Goal: Navigation & Orientation: Find specific page/section

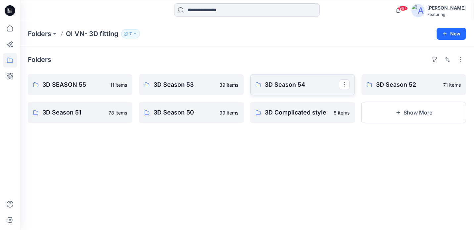
click at [298, 84] on p "3D Season 54" at bounding box center [302, 84] width 74 height 9
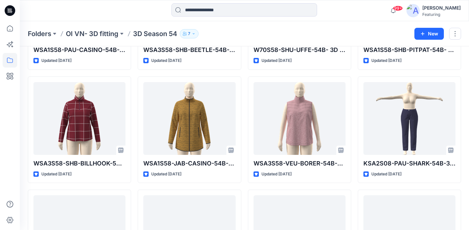
scroll to position [412, 0]
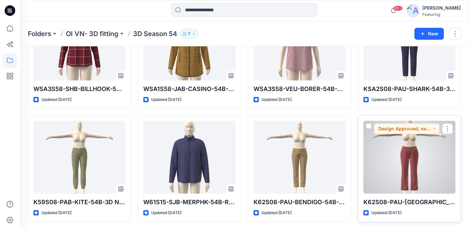
click at [409, 150] on div at bounding box center [409, 157] width 92 height 73
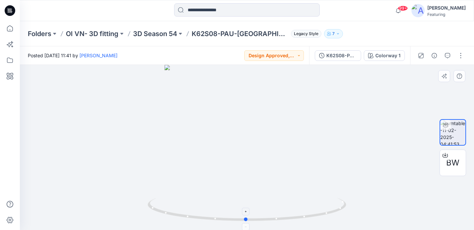
click at [324, 212] on icon at bounding box center [248, 210] width 200 height 25
click at [168, 33] on p "3D Season 54" at bounding box center [155, 33] width 44 height 9
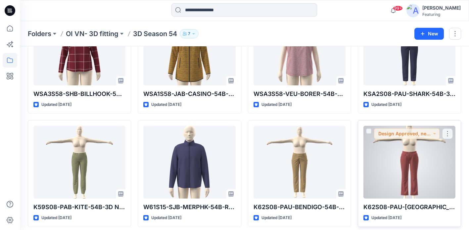
scroll to position [412, 0]
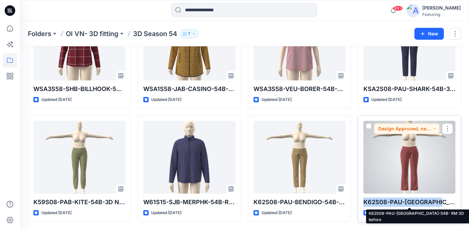
drag, startPoint x: 363, startPoint y: 200, endPoint x: 442, endPoint y: 201, distance: 79.4
click at [442, 201] on p "K62S08-PAU-[GEOGRAPHIC_DATA]-54B- RM 3D before" at bounding box center [409, 202] width 92 height 9
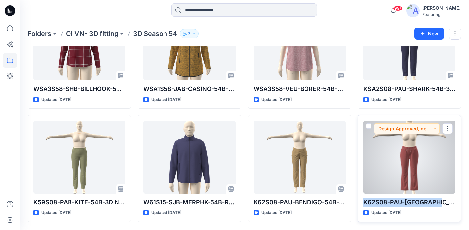
copy p "K62S08-PAU-[GEOGRAPHIC_DATA]-54B"
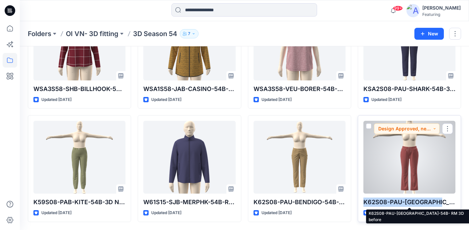
drag, startPoint x: 363, startPoint y: 201, endPoint x: 441, endPoint y: 200, distance: 78.4
click at [441, 200] on p "K62S08-PAU-[GEOGRAPHIC_DATA]-54B- RM 3D before" at bounding box center [409, 202] width 92 height 9
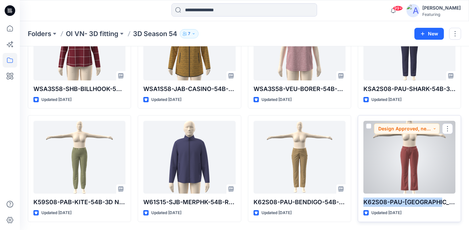
copy p "K62S08-PAU-[GEOGRAPHIC_DATA]-54B"
